Goal: Use online tool/utility: Utilize a website feature to perform a specific function

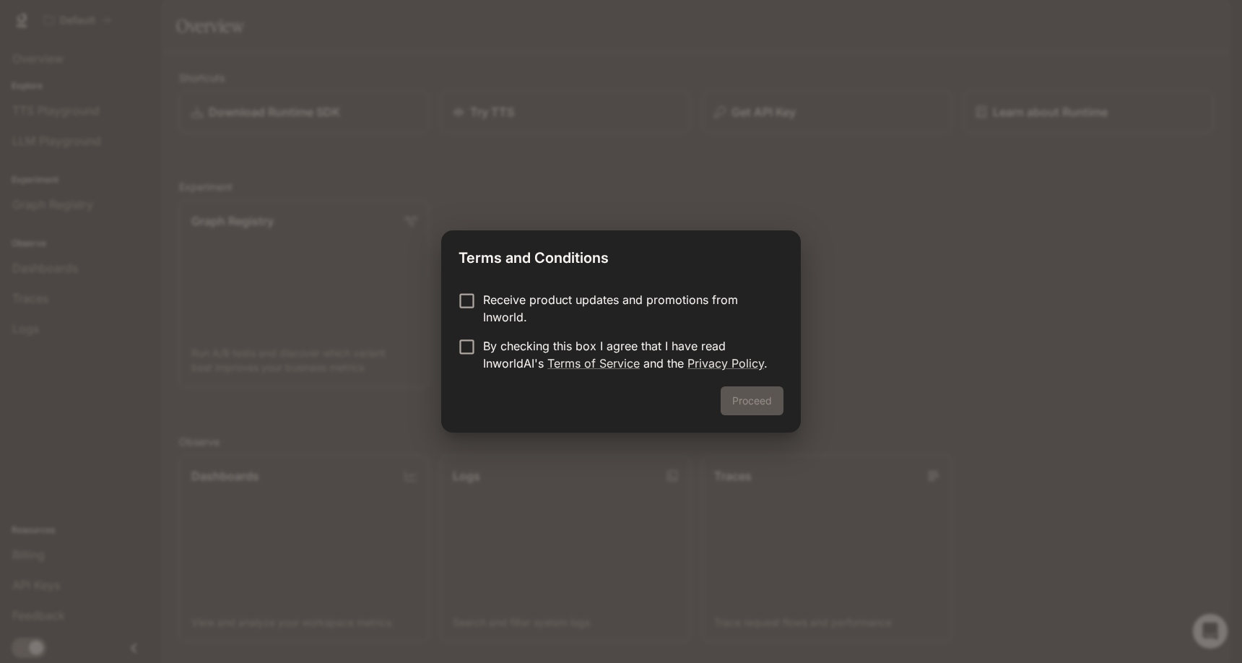
click at [704, 295] on p "Receive product updates and promotions from Inworld." at bounding box center [627, 308] width 289 height 35
click at [673, 348] on p "By checking this box I agree that I have read InworldAI's Terms of Service and …" at bounding box center [627, 354] width 289 height 35
click at [725, 392] on button "Proceed" at bounding box center [752, 400] width 63 height 29
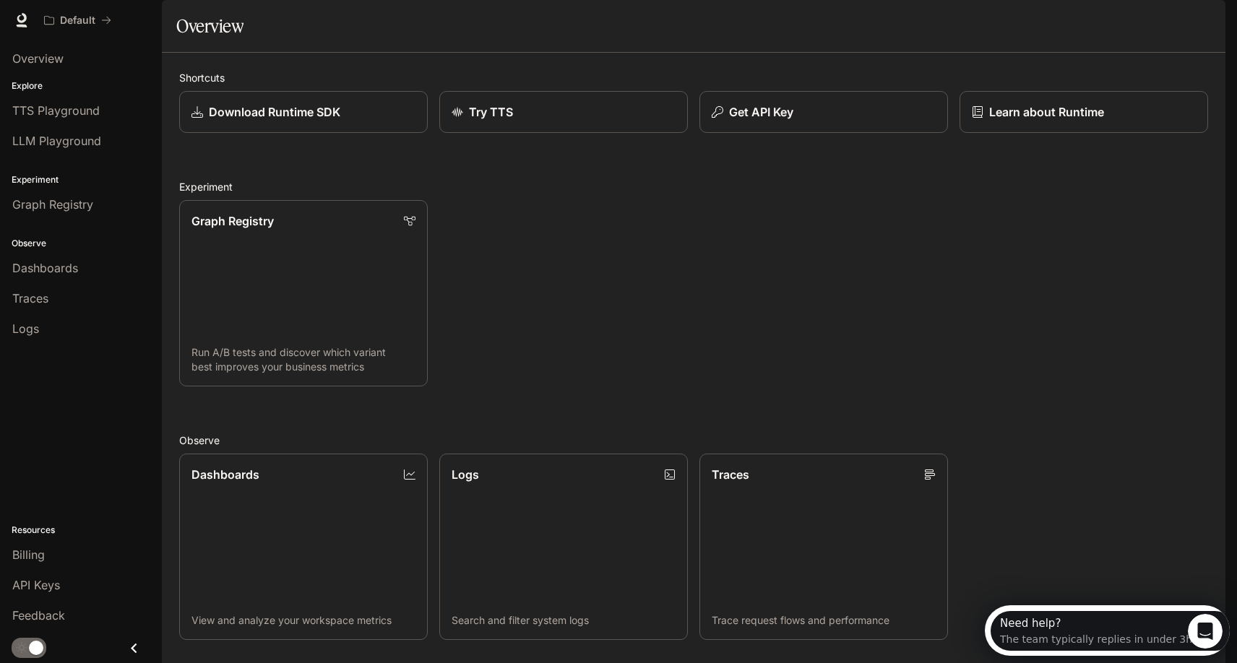
click at [88, 95] on li "TTS Playground" at bounding box center [81, 110] width 162 height 30
click at [83, 113] on span "TTS Playground" at bounding box center [55, 110] width 87 height 17
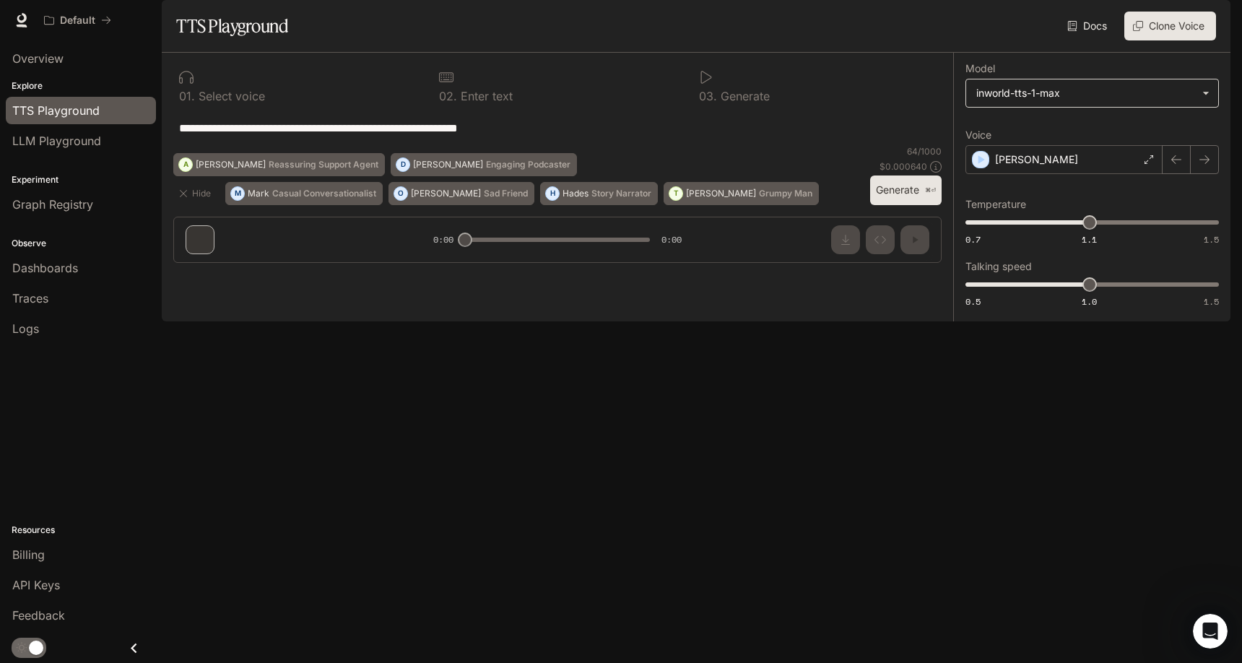
click at [1010, 144] on body "**********" at bounding box center [621, 331] width 1242 height 663
click at [1010, 144] on div at bounding box center [621, 331] width 1242 height 663
click at [308, 169] on p "Reassuring Support Agent" at bounding box center [324, 164] width 110 height 9
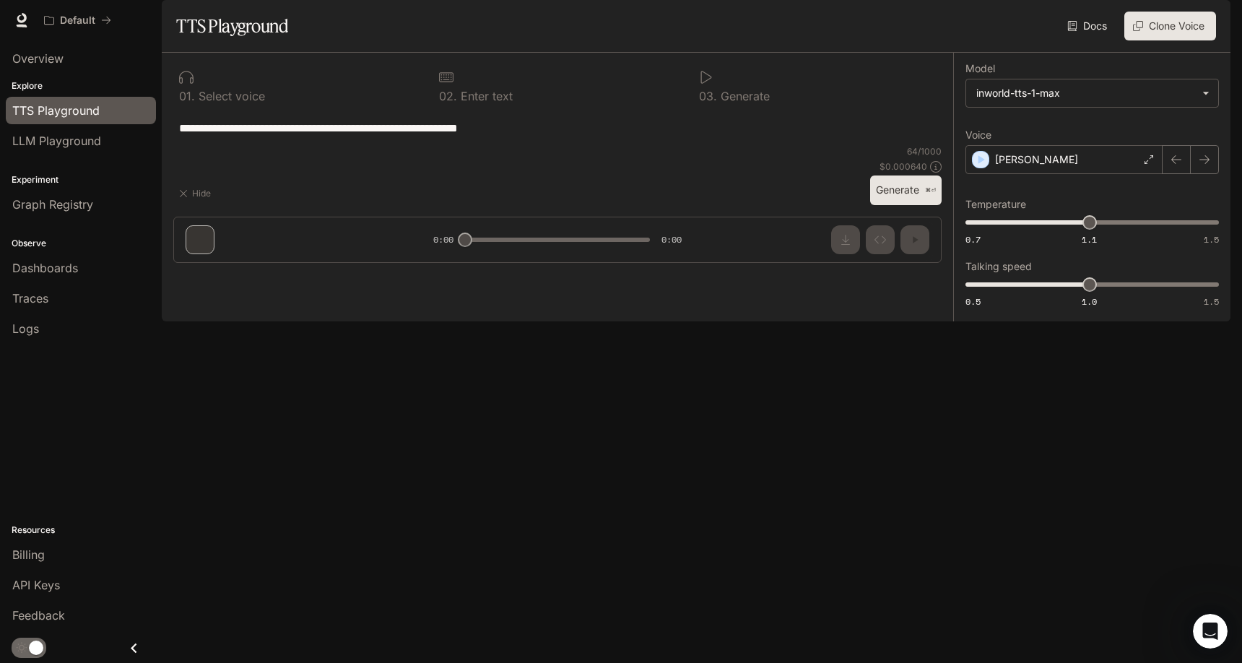
type textarea "**********"
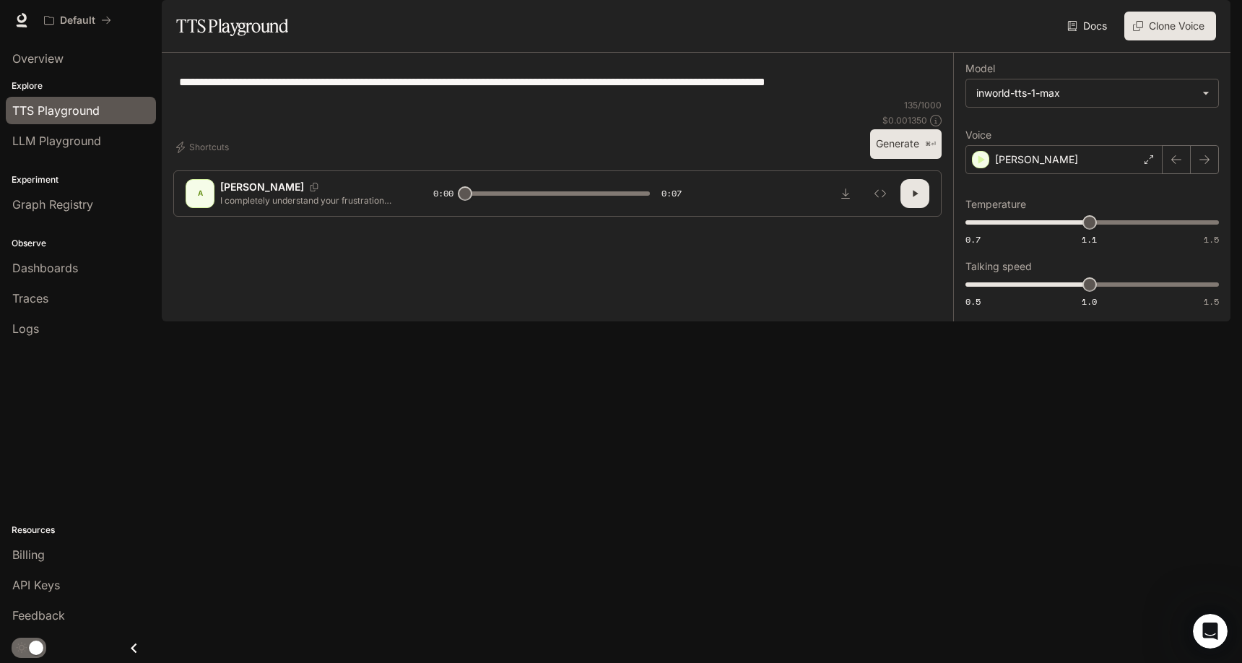
click at [913, 199] on icon "button" at bounding box center [915, 194] width 12 height 12
click at [1056, 174] on div "[PERSON_NAME]" at bounding box center [1064, 159] width 197 height 29
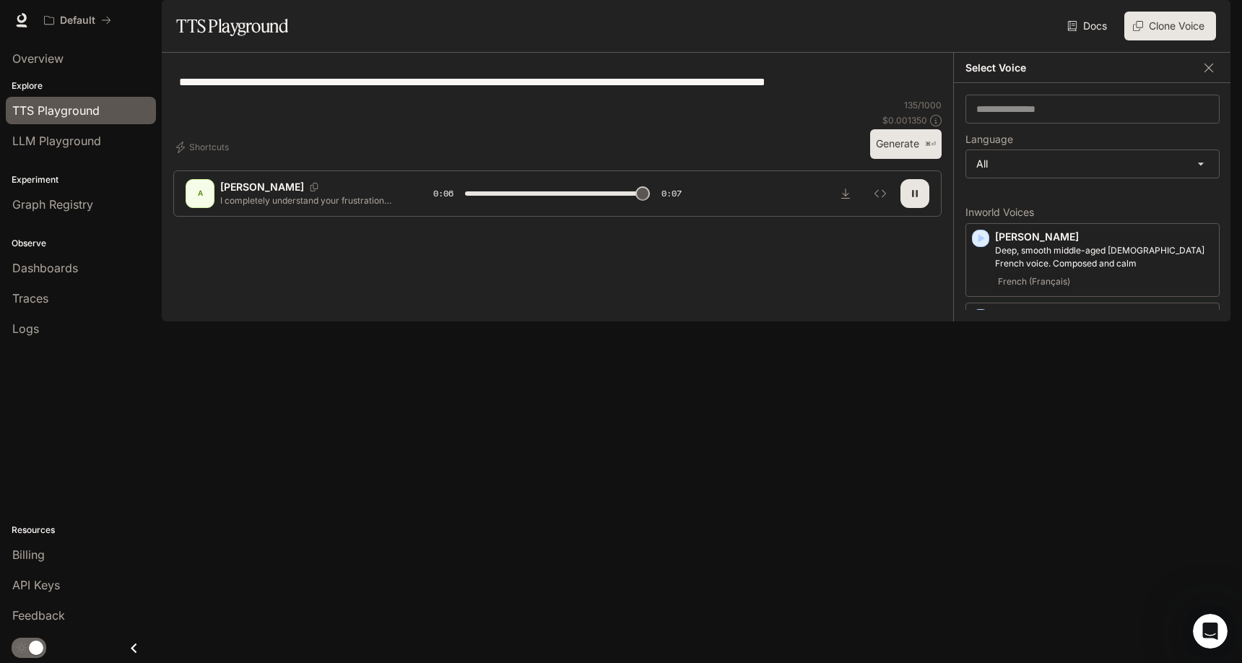
type input "*"
click at [987, 246] on icon "button" at bounding box center [981, 238] width 14 height 14
click at [979, 325] on icon "button" at bounding box center [981, 318] width 14 height 14
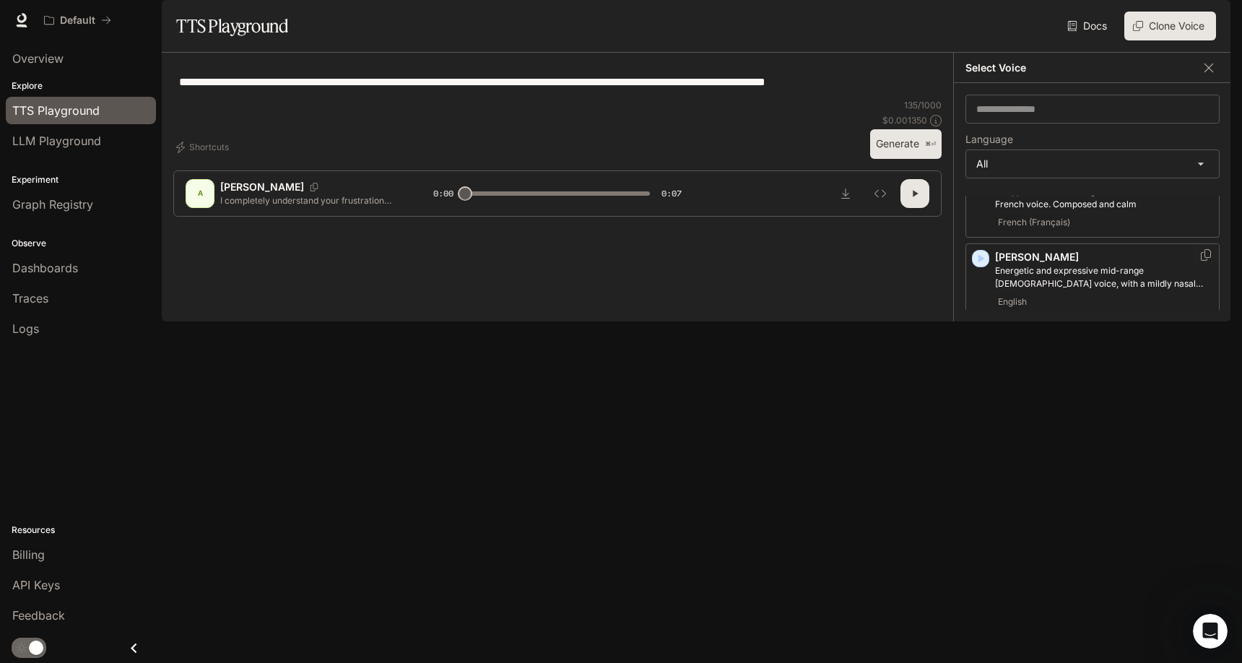
scroll to position [62, 0]
click at [981, 342] on icon "button" at bounding box center [981, 335] width 14 height 14
click at [1034, 226] on div "**********" at bounding box center [1092, 202] width 277 height 238
click at [1037, 199] on body "**********" at bounding box center [621, 331] width 1242 height 663
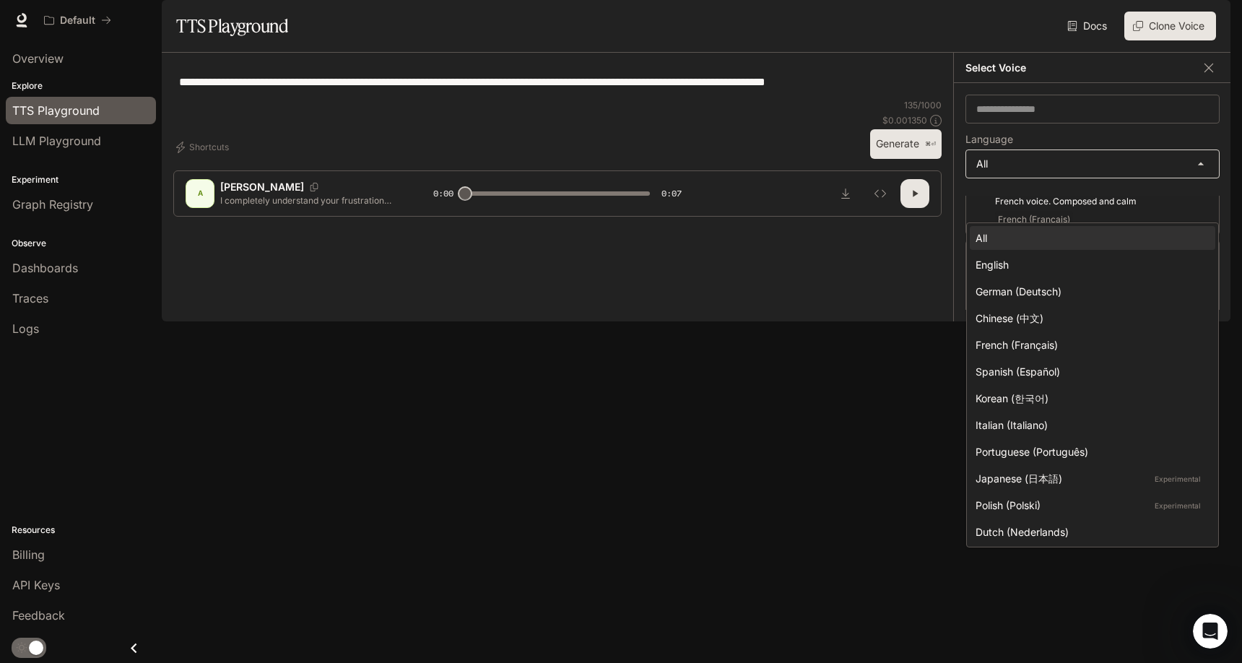
click at [1037, 199] on div at bounding box center [621, 331] width 1242 height 663
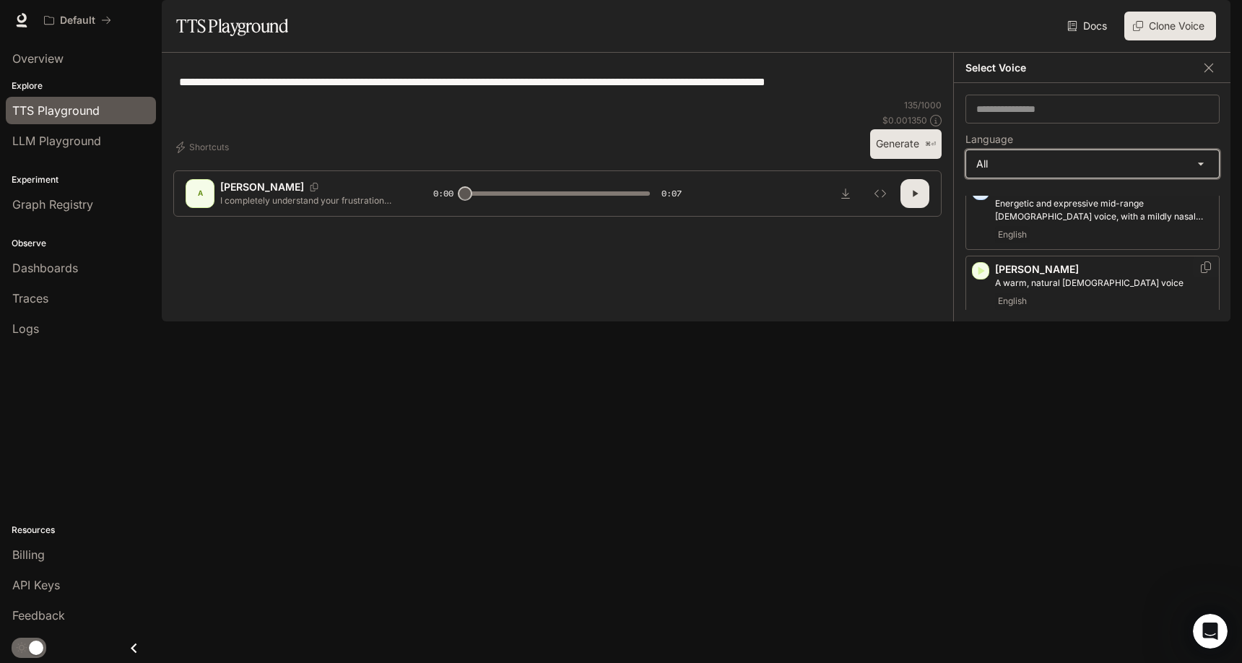
scroll to position [129, 0]
click at [981, 386] on div "[PERSON_NAME], young adult [DEMOGRAPHIC_DATA] [DEMOGRAPHIC_DATA] voice Japanese…" at bounding box center [1093, 356] width 254 height 74
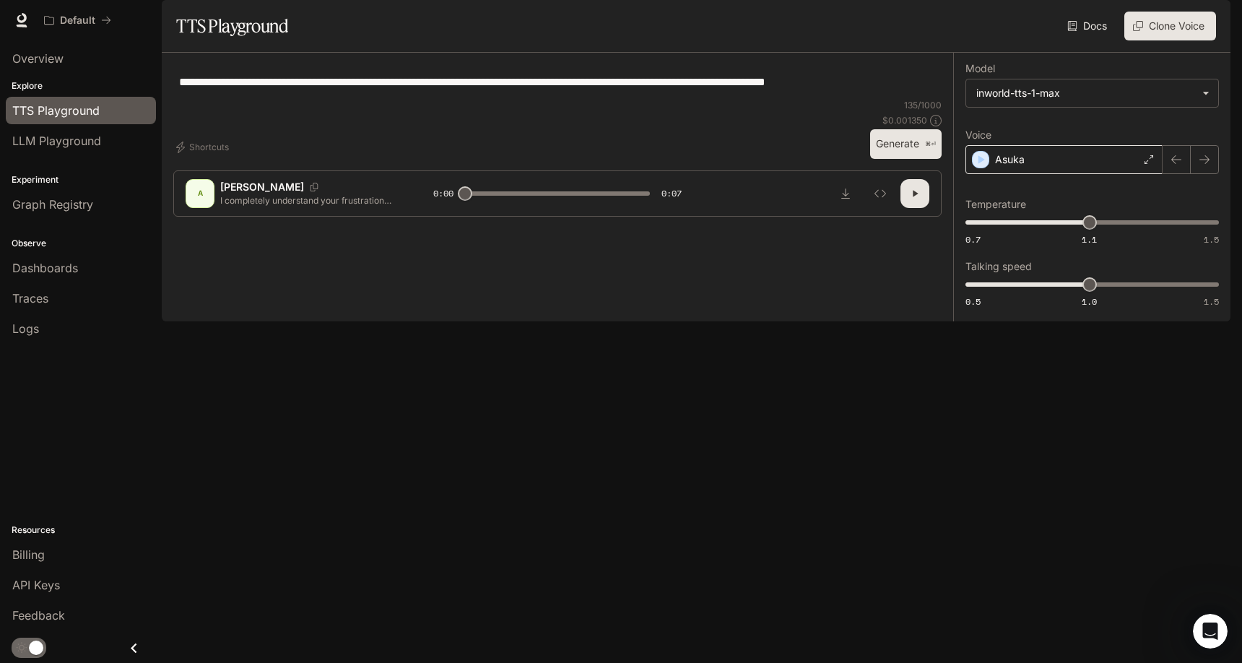
click at [1053, 174] on div "Asuka" at bounding box center [1064, 159] width 197 height 29
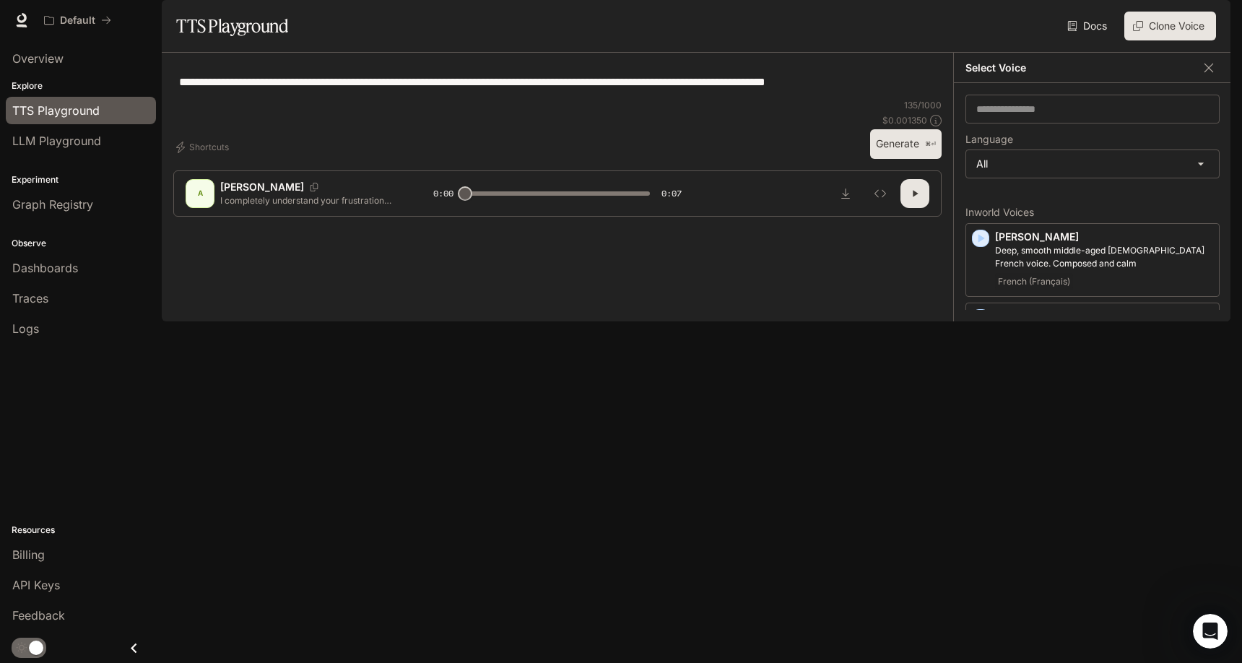
click at [981, 472] on div "button" at bounding box center [981, 464] width 16 height 16
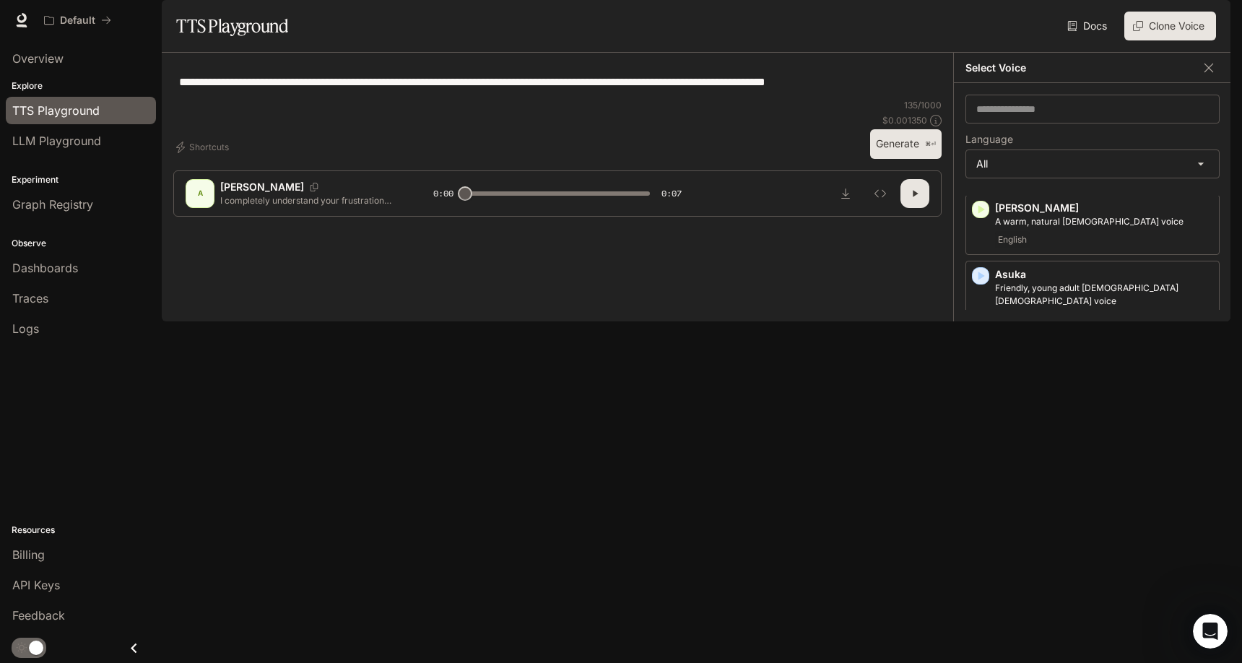
scroll to position [191, 0]
click at [977, 360] on icon "button" at bounding box center [981, 352] width 14 height 14
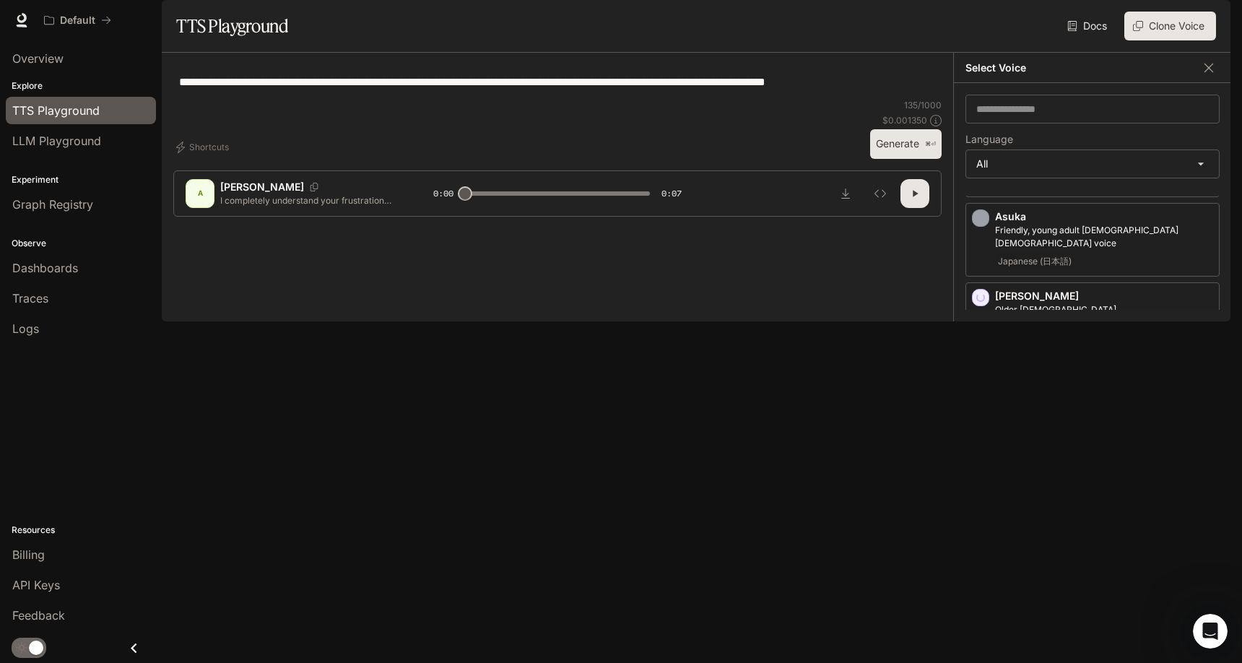
scroll to position [247, 0]
click at [983, 383] on icon "button" at bounding box center [981, 375] width 14 height 14
click at [978, 449] on icon "button" at bounding box center [981, 442] width 14 height 14
click at [973, 458] on div "Diego Spanish-speaking [DEMOGRAPHIC_DATA] voice with a soothing, gentle quality…" at bounding box center [1093, 473] width 254 height 74
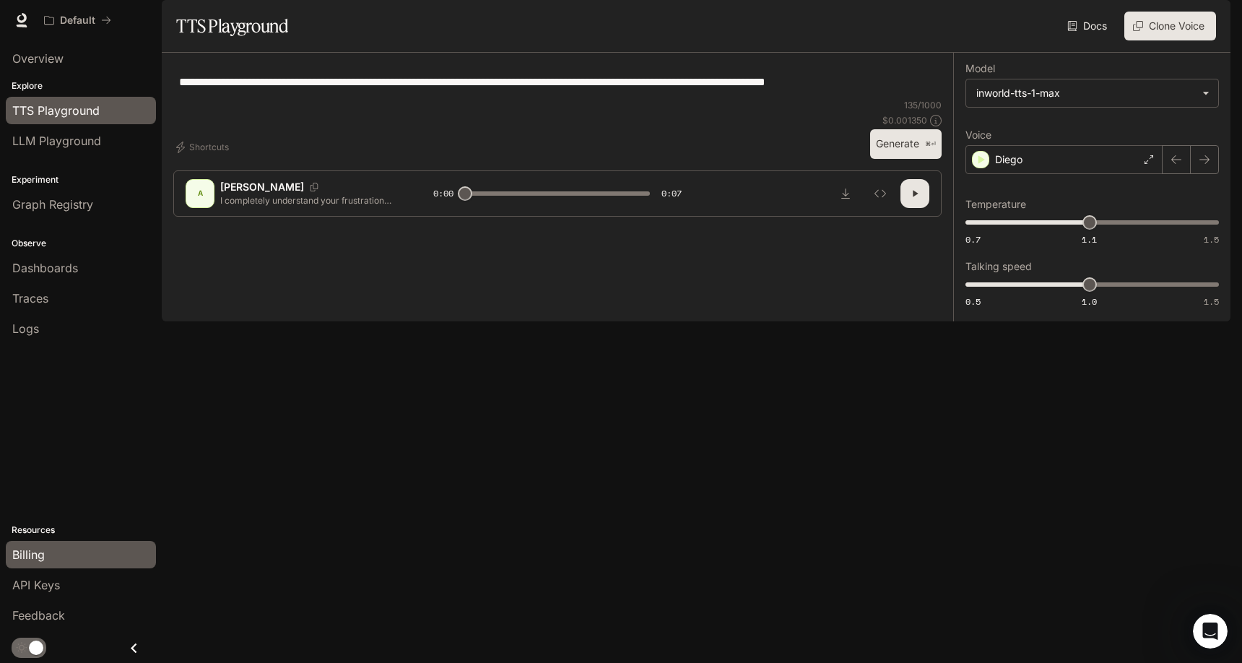
click at [14, 560] on span "Billing" at bounding box center [28, 554] width 33 height 17
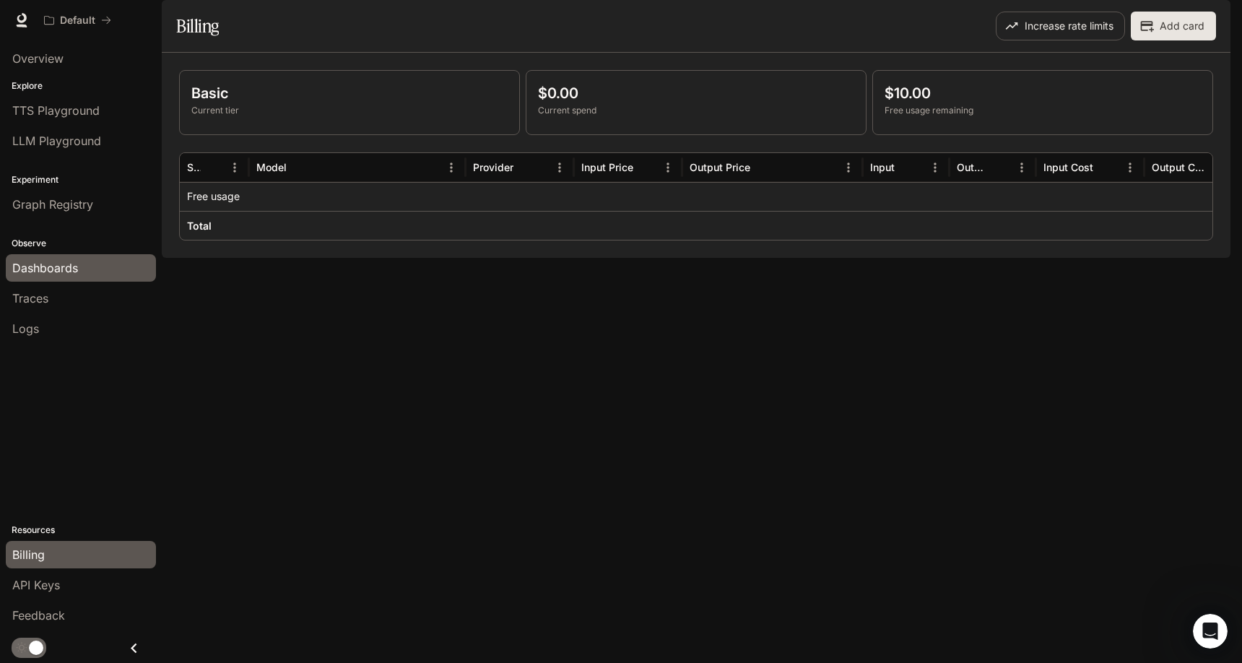
click at [72, 259] on span "Dashboards" at bounding box center [45, 267] width 66 height 17
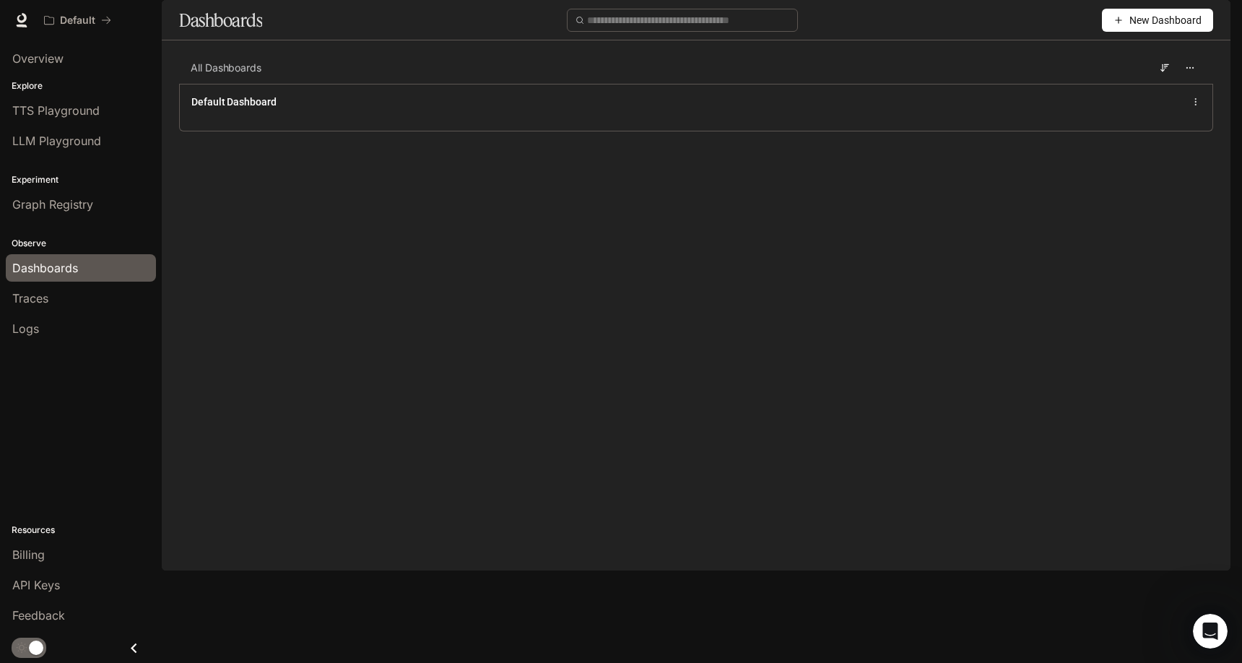
click at [34, 37] on div "Default Runtime Runtime Documentation Documentation" at bounding box center [621, 20] width 1242 height 40
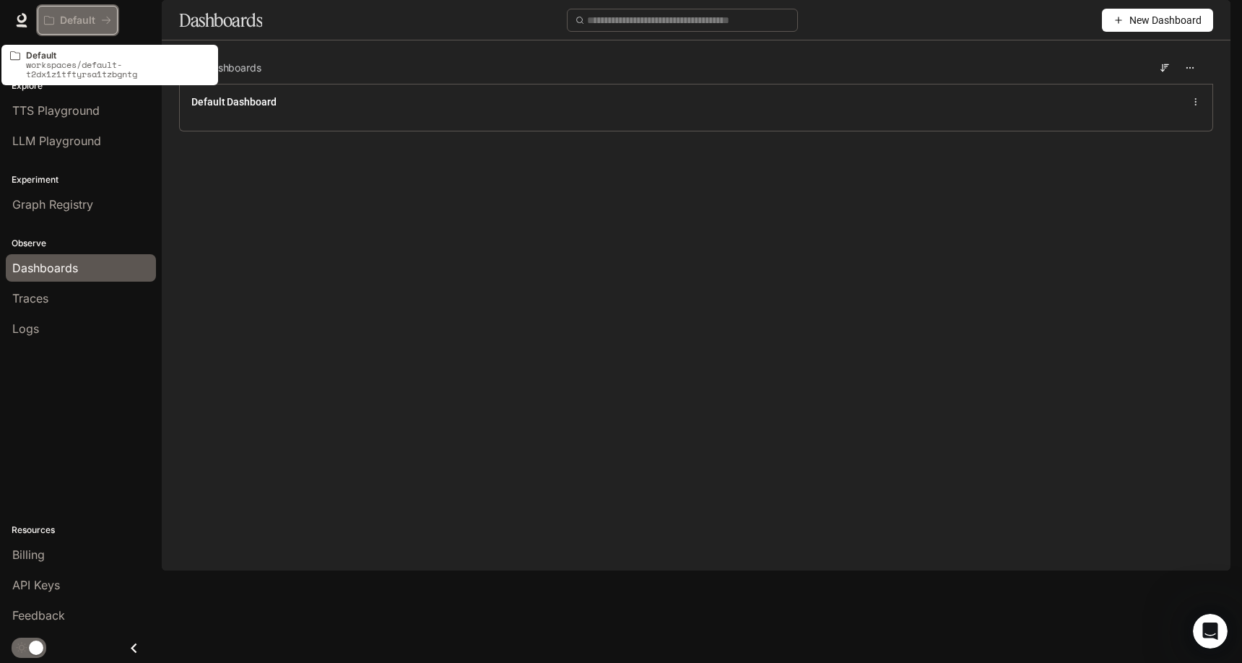
click at [64, 23] on p "Default" at bounding box center [77, 20] width 35 height 12
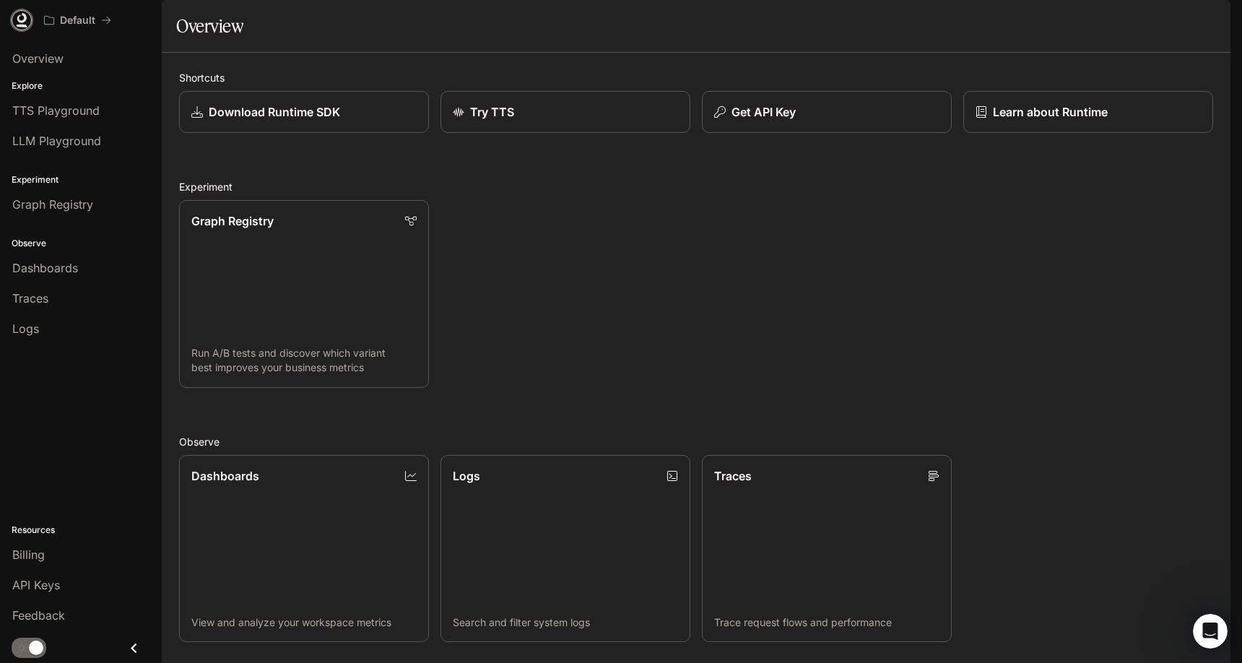
click at [26, 28] on link at bounding box center [22, 20] width 20 height 20
click at [51, 583] on span "API Keys" at bounding box center [36, 584] width 48 height 17
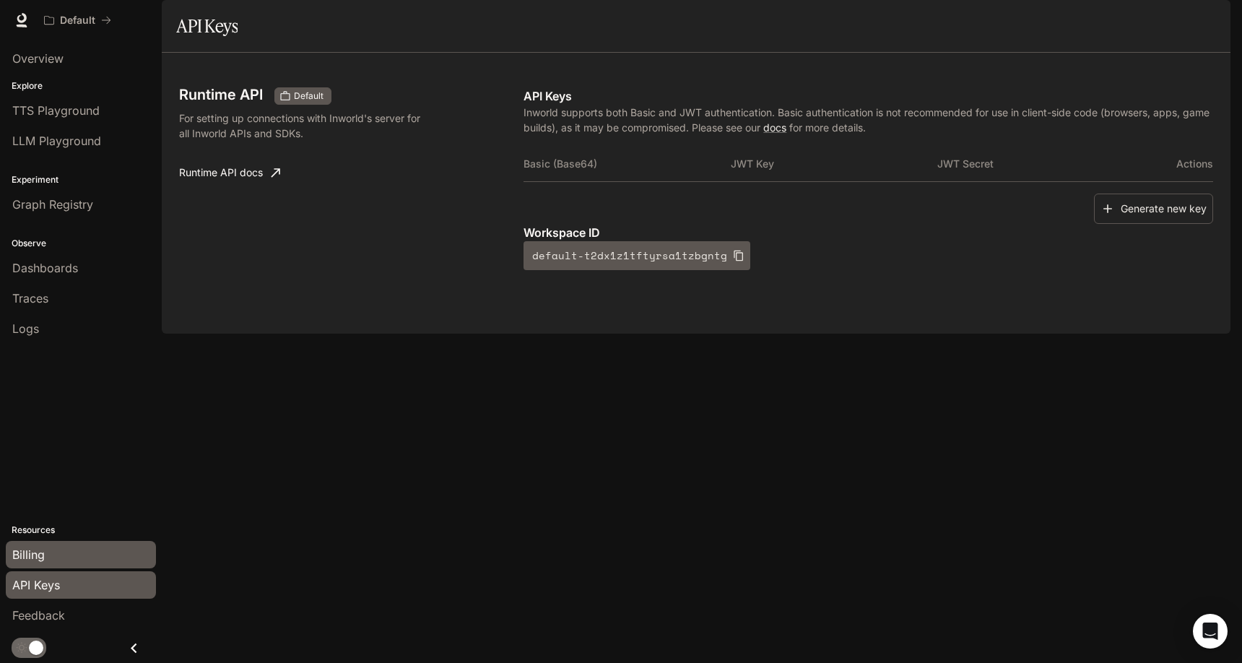
click at [52, 550] on div "Billing" at bounding box center [80, 554] width 137 height 17
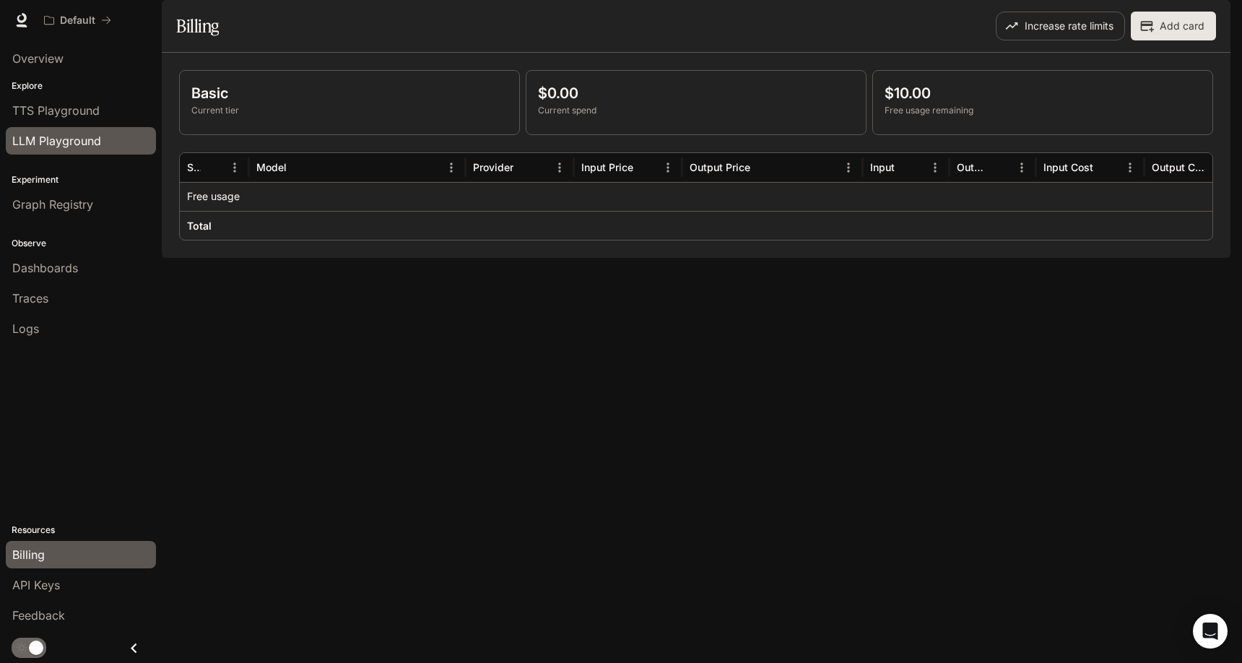
click at [60, 129] on link "LLM Playground" at bounding box center [81, 140] width 150 height 27
